Goal: Navigation & Orientation: Find specific page/section

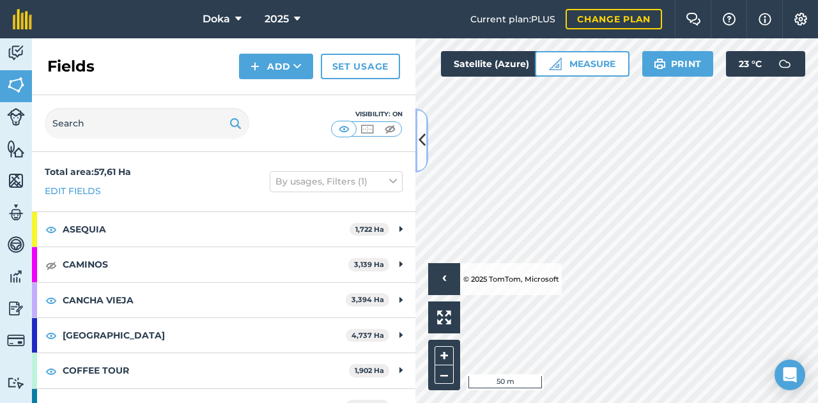
click at [421, 136] on icon at bounding box center [421, 140] width 7 height 22
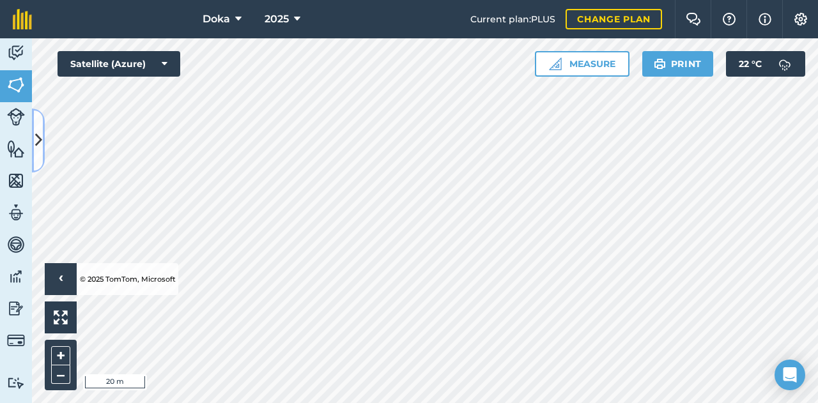
click at [40, 136] on icon at bounding box center [38, 140] width 7 height 22
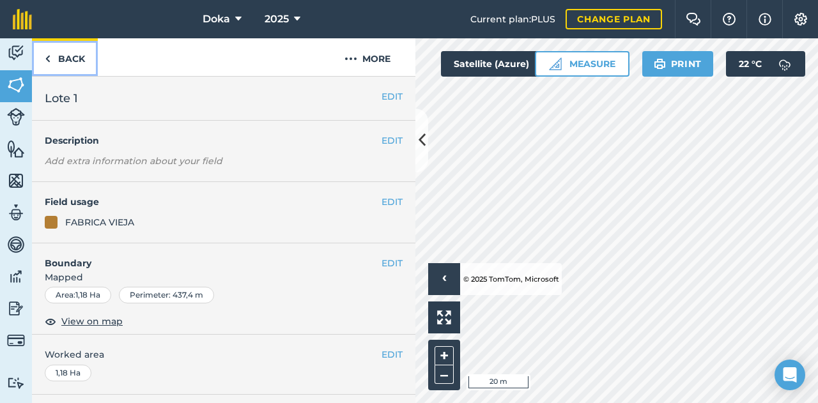
click at [54, 61] on link "Back" at bounding box center [65, 57] width 66 height 38
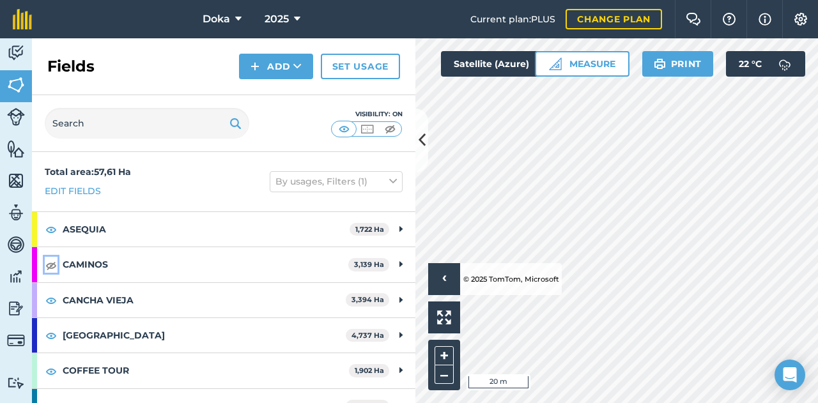
click at [52, 261] on img at bounding box center [50, 264] width 11 height 15
click at [424, 139] on icon at bounding box center [421, 140] width 7 height 22
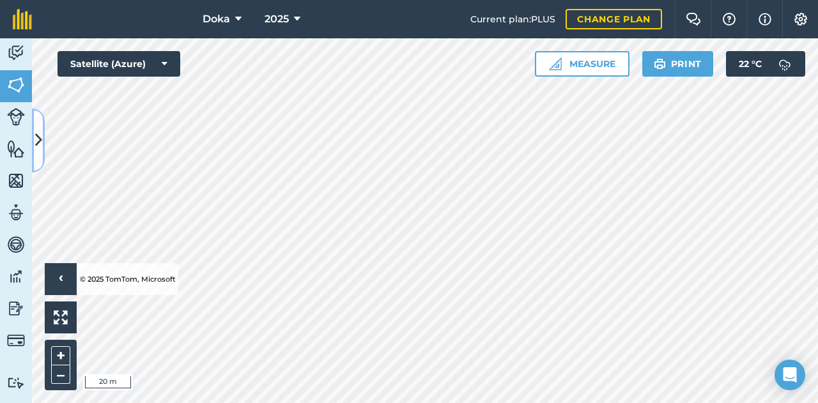
click at [40, 137] on icon at bounding box center [38, 140] width 7 height 22
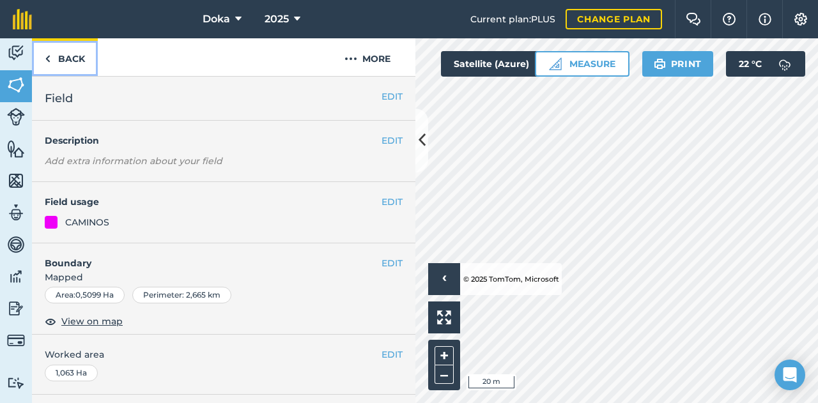
click at [57, 63] on link "Back" at bounding box center [65, 57] width 66 height 38
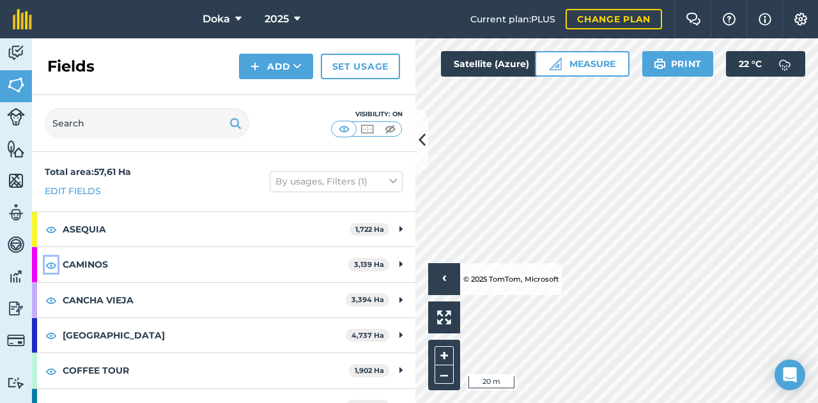
click at [52, 262] on img at bounding box center [50, 264] width 11 height 15
click at [415, 148] on button at bounding box center [421, 141] width 13 height 64
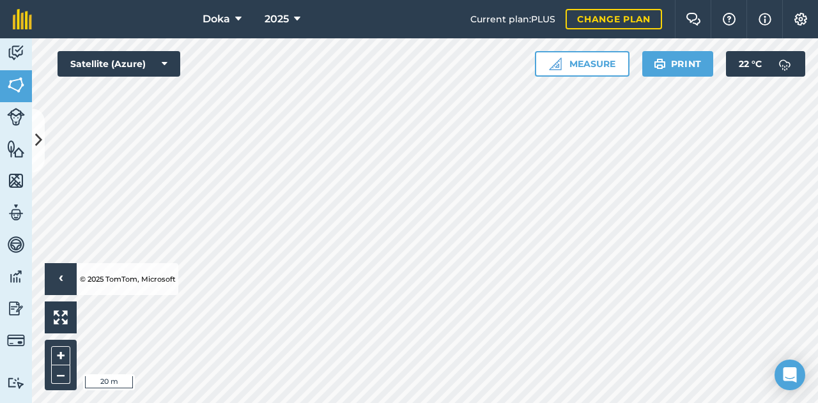
click at [563, 73] on div "Hello › © 2025 TomTom, Microsoft 20 m + – Satellite (Azure) Measure Print 22 ° C" at bounding box center [425, 220] width 786 height 365
